Goal: Task Accomplishment & Management: Manage account settings

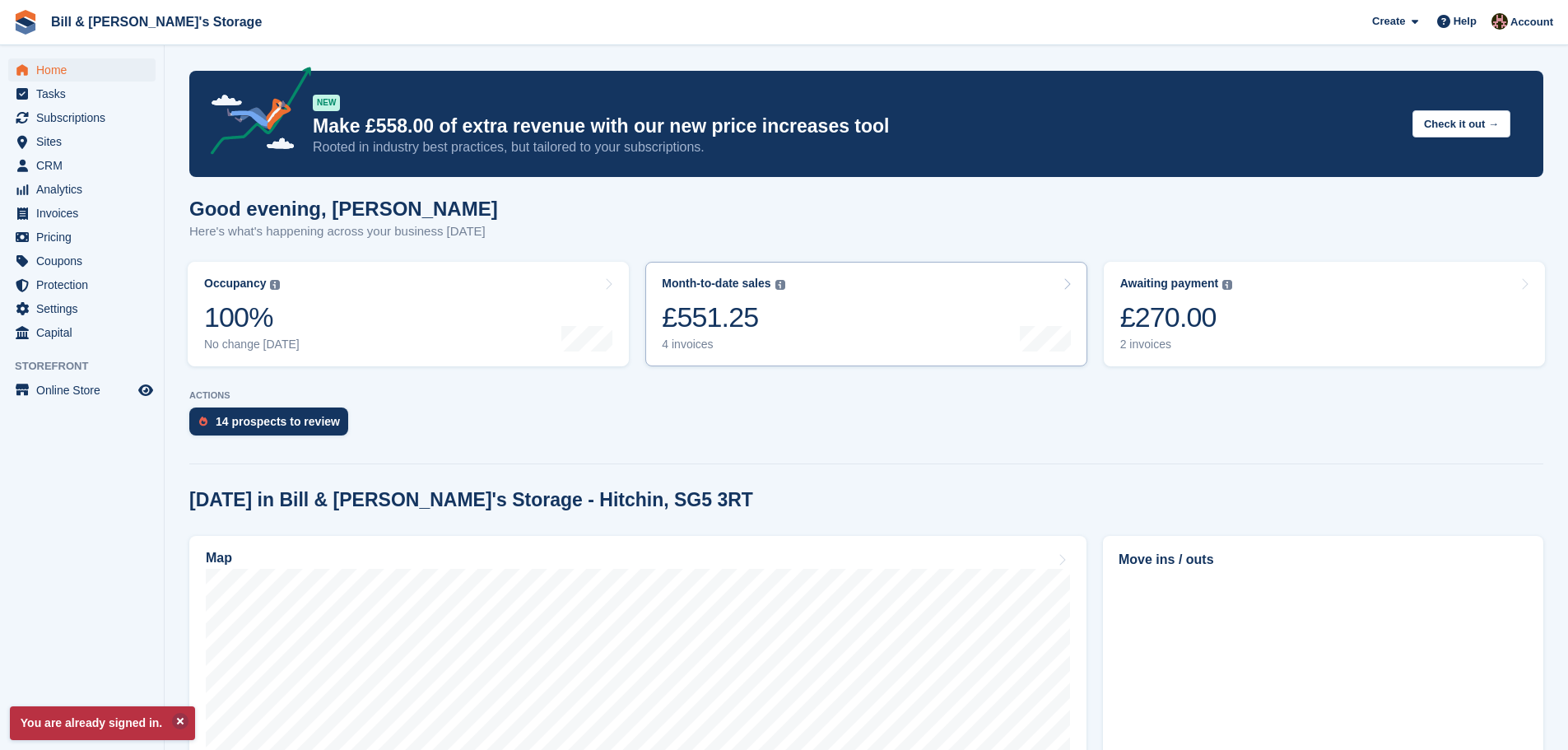
click at [801, 303] on link "Month-to-date sales The sum of all finalised invoices generated this month to d…" at bounding box center [865, 314] width 441 height 104
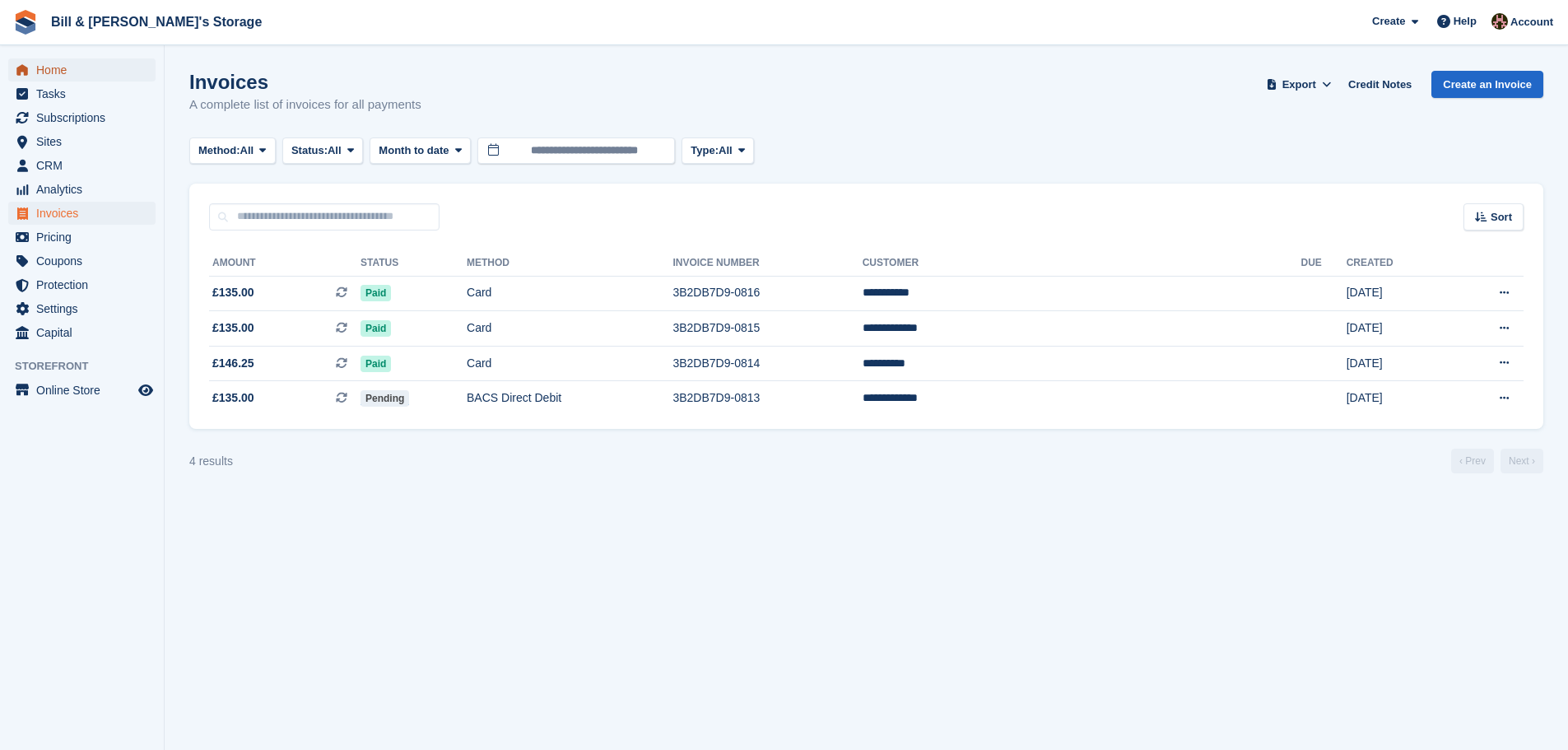
click at [64, 64] on span "Home" at bounding box center [85, 70] width 99 height 23
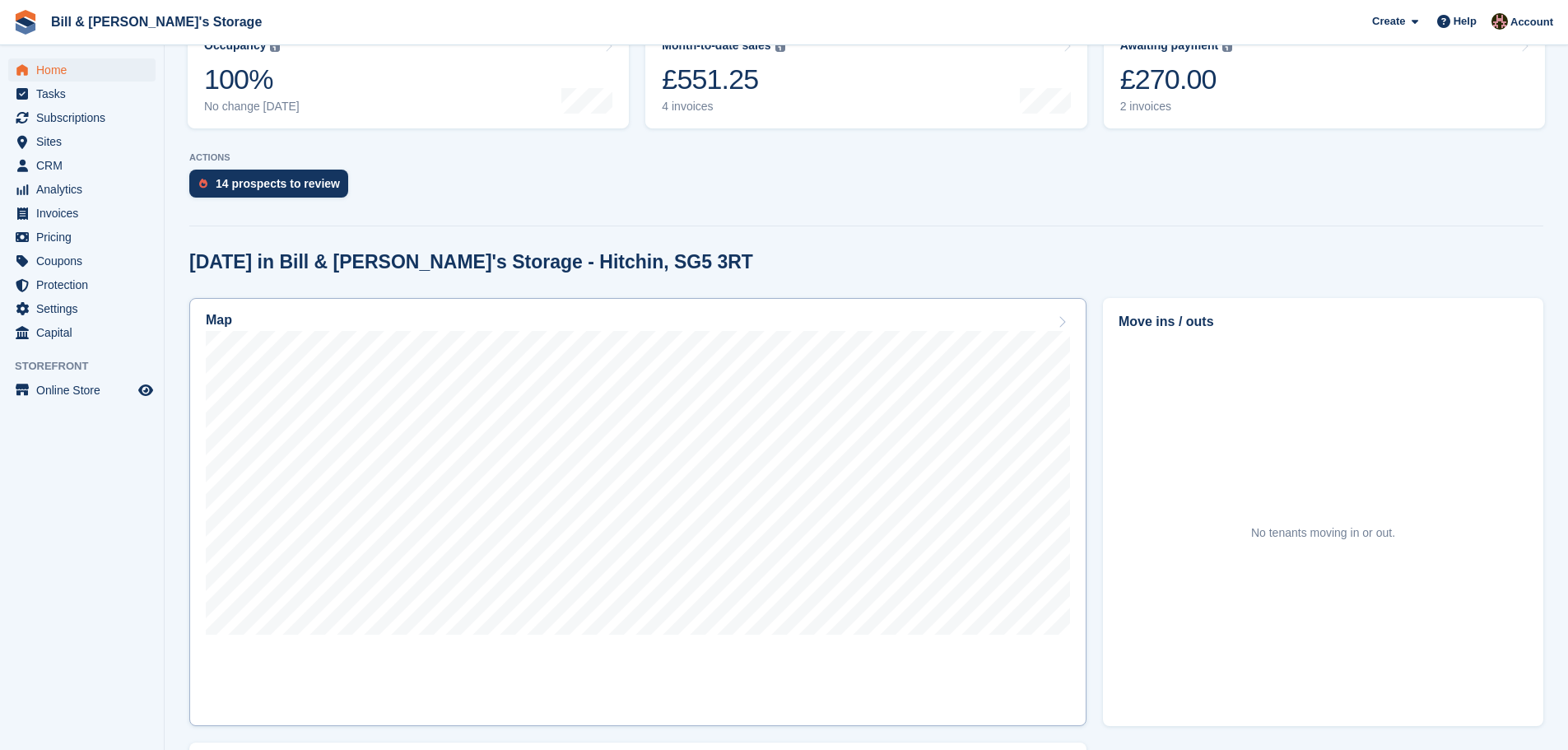
scroll to position [246, 0]
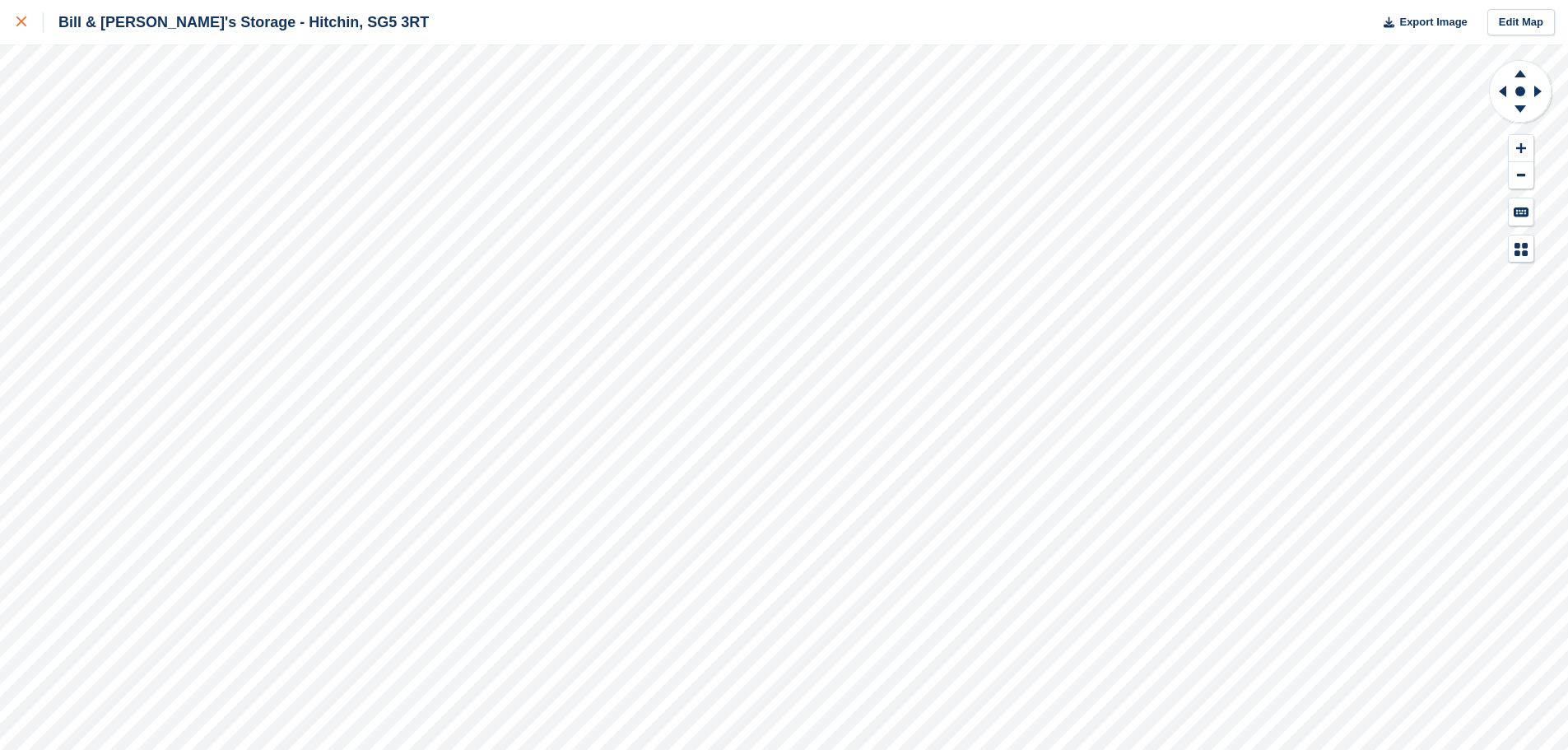
click at [27, 17] on div at bounding box center [30, 22] width 27 height 19
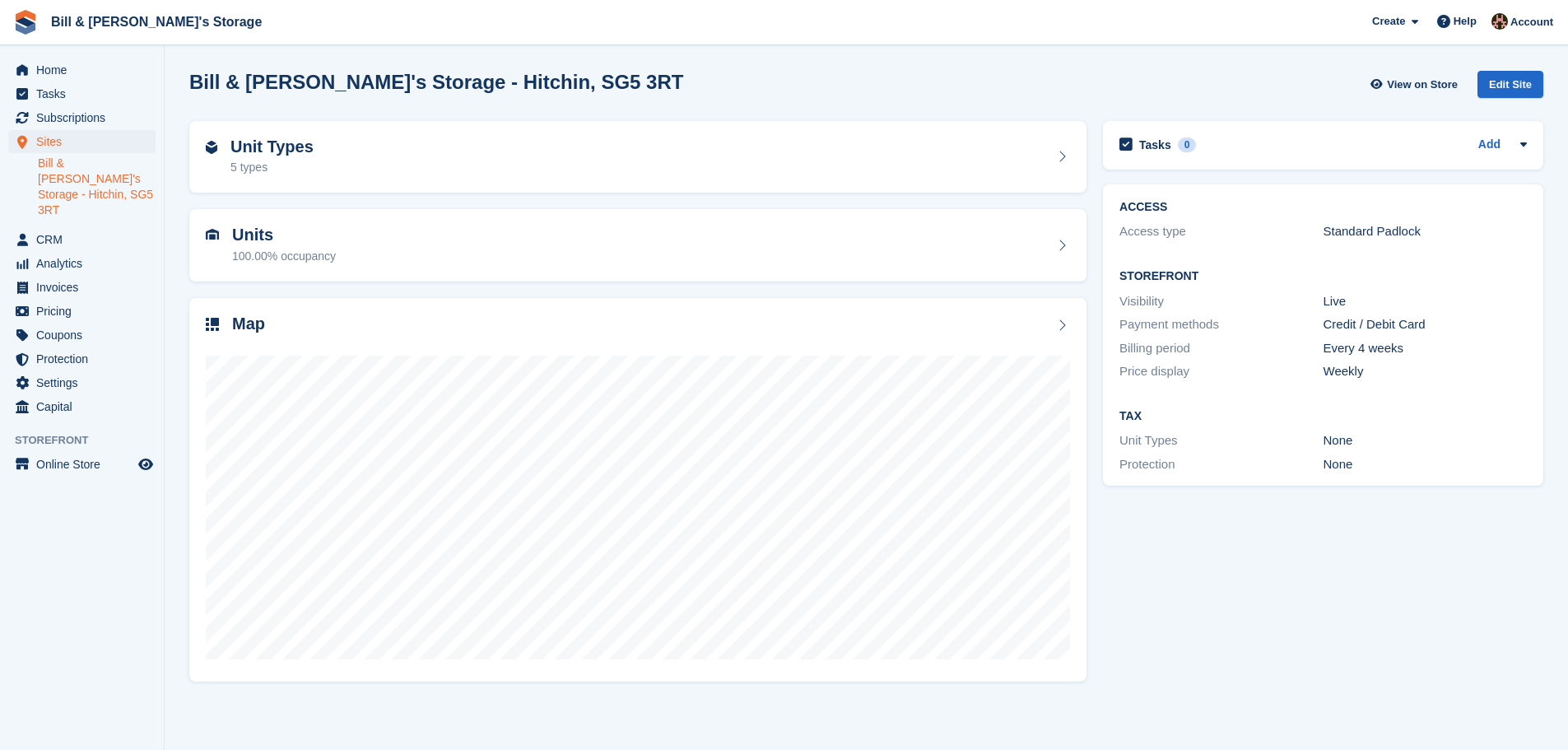
click at [1254, 539] on div "Tasks 0 Add No tasks related to Bill & Bert's Storage - Hitchin, SG5 3RT ACCESS…" at bounding box center [1322, 401] width 456 height 576
click at [83, 105] on ul "Tasks" at bounding box center [81, 94] width 163 height 24
click at [79, 113] on span "Subscriptions" at bounding box center [85, 118] width 99 height 23
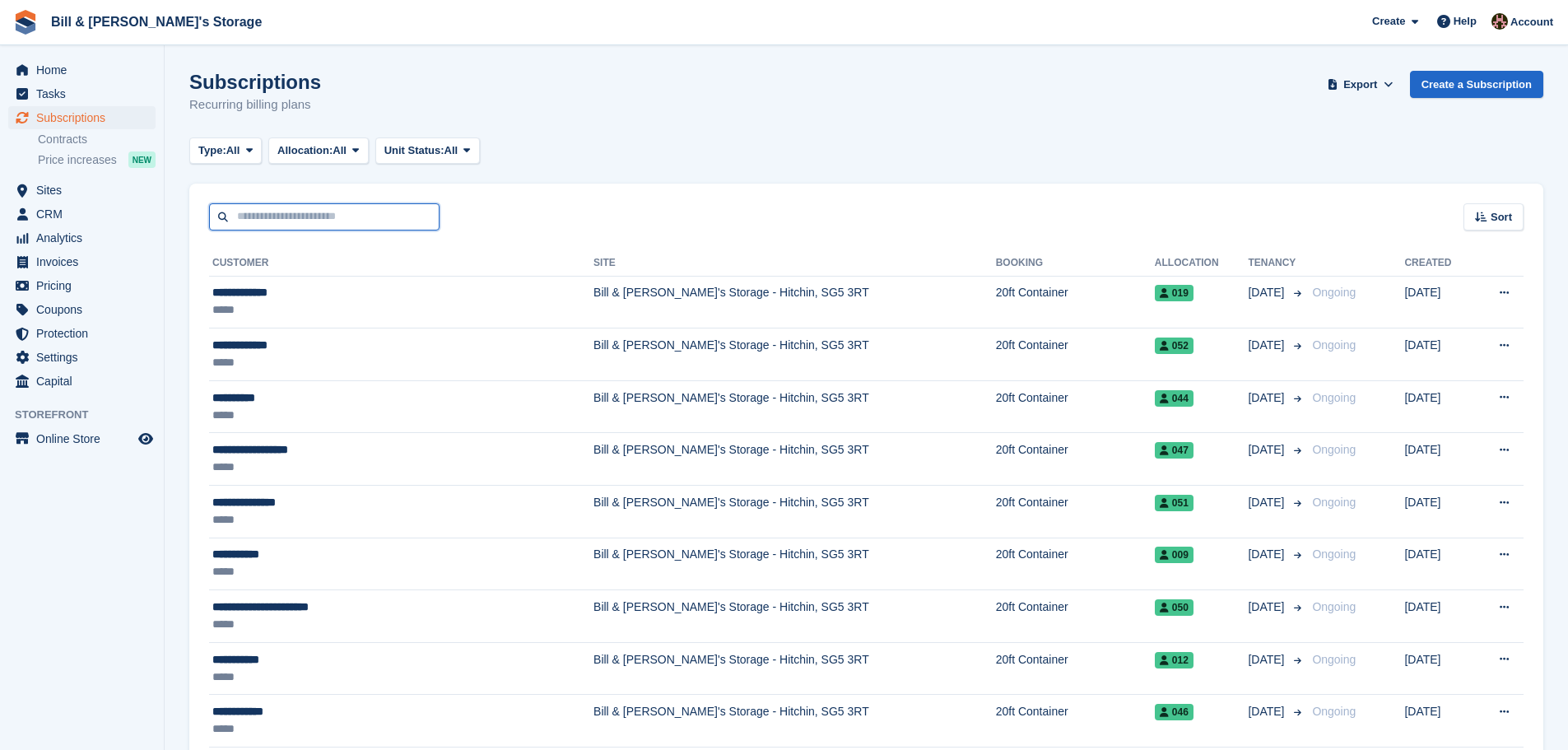
click at [263, 212] on input "text" at bounding box center [324, 216] width 230 height 27
type input "*****"
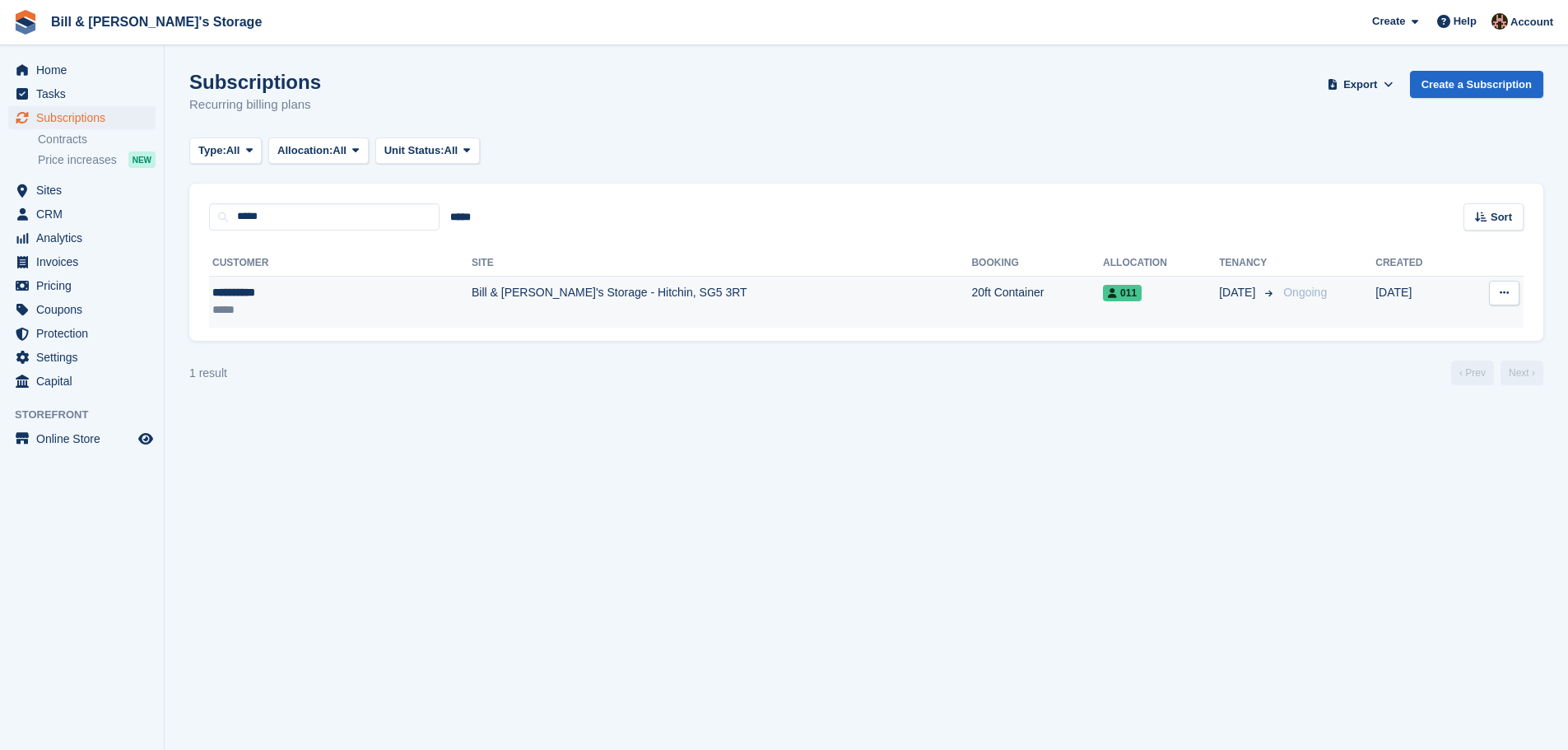
click at [344, 302] on div "*****" at bounding box center [283, 310] width 141 height 17
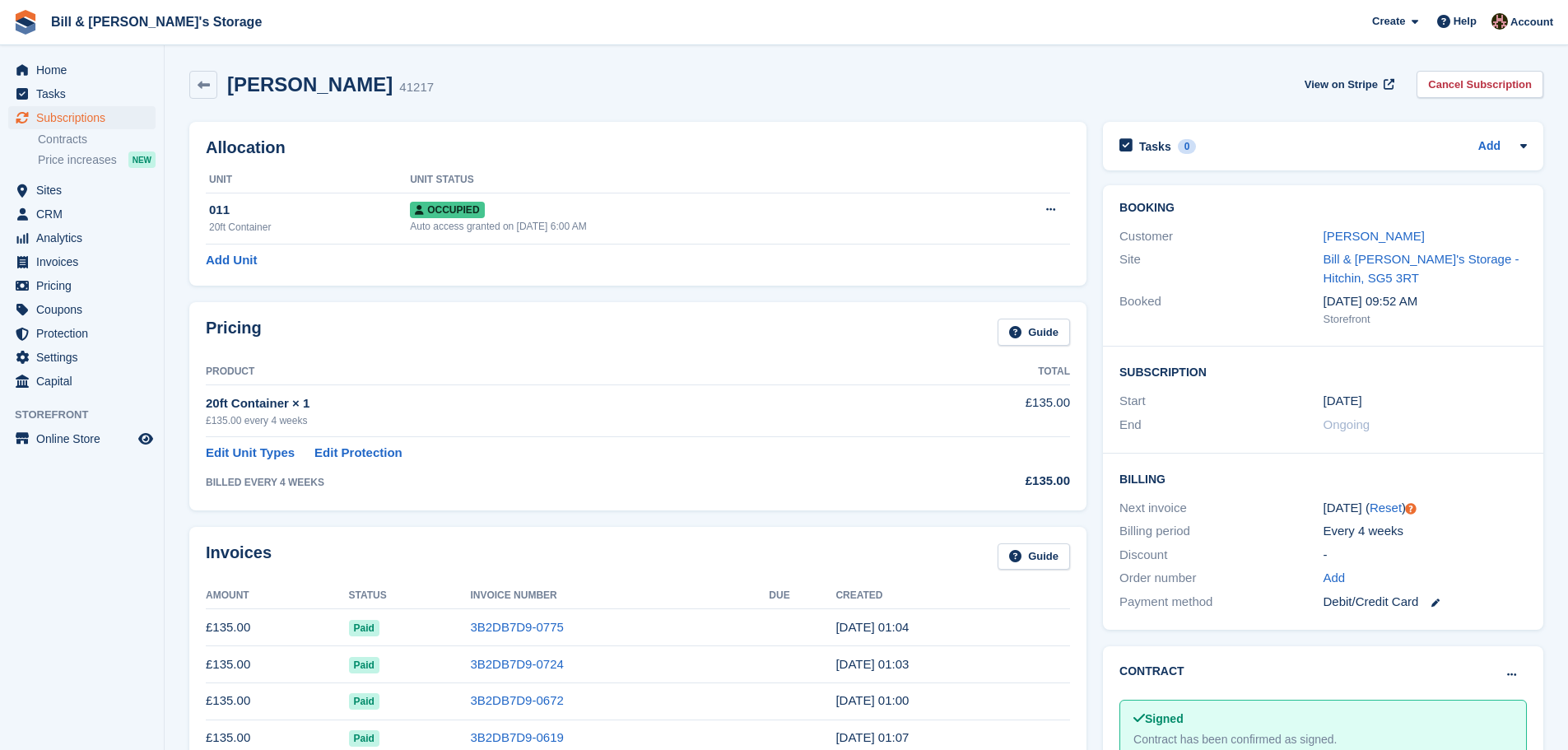
click at [1233, 431] on div "End" at bounding box center [1221, 425] width 203 height 19
drag, startPoint x: 1233, startPoint y: 431, endPoint x: 1240, endPoint y: 437, distance: 9.2
click at [1238, 436] on div "Subscription Start [DATE] End Ongoing" at bounding box center [1322, 399] width 440 height 107
